Goal: Find specific page/section: Find specific page/section

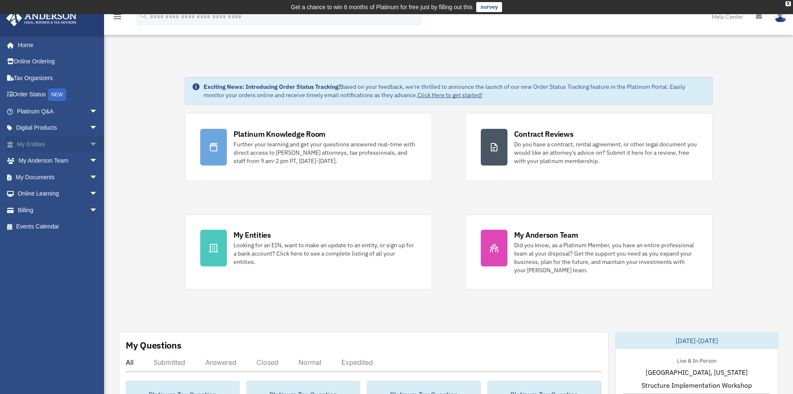
click at [58, 140] on link "My Entities arrow_drop_down" at bounding box center [58, 144] width 105 height 17
click at [76, 146] on link "My Entities arrow_drop_down" at bounding box center [58, 144] width 105 height 17
click at [90, 146] on span "arrow_drop_down" at bounding box center [98, 144] width 17 height 17
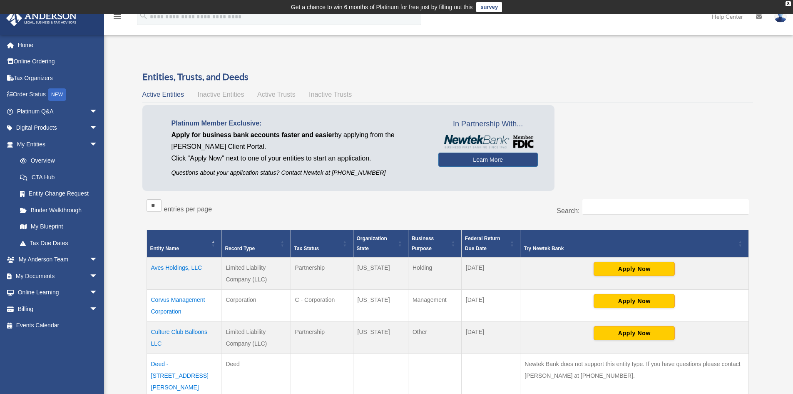
click at [176, 300] on td "Corvus Management Corporation" at bounding box center [184, 305] width 75 height 32
